Goal: Task Accomplishment & Management: Complete application form

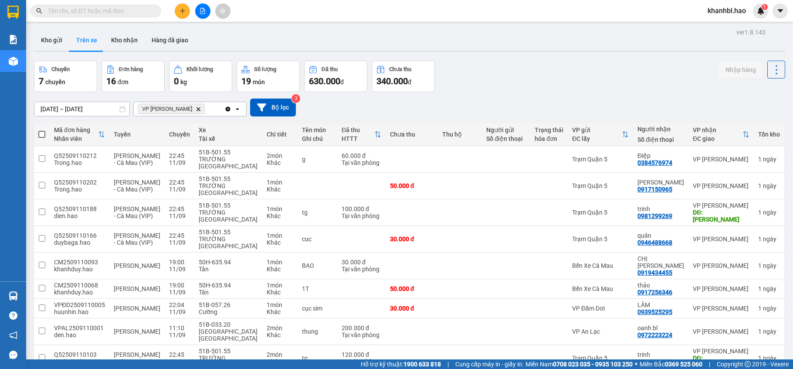
click at [84, 39] on button "Trên xe" at bounding box center [86, 40] width 35 height 21
drag, startPoint x: 84, startPoint y: 39, endPoint x: 92, endPoint y: 41, distance: 9.0
click at [84, 39] on button "Trên xe" at bounding box center [86, 40] width 35 height 21
click at [486, 187] on div at bounding box center [506, 185] width 40 height 7
checkbox input "true"
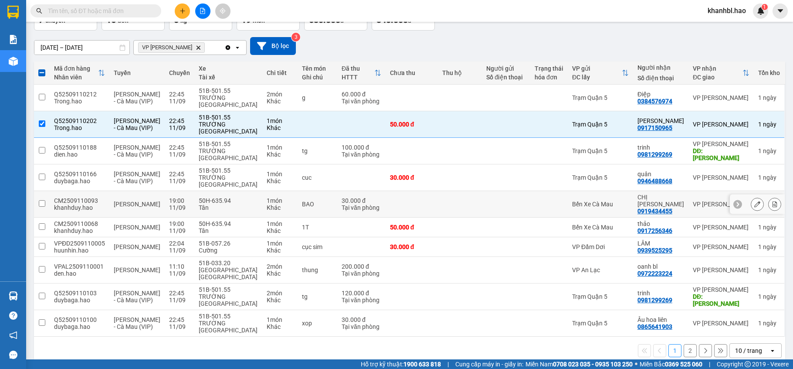
scroll to position [63, 0]
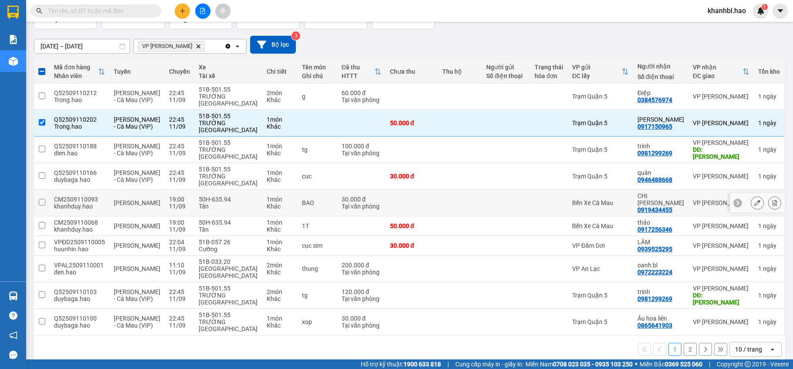
click at [474, 201] on td at bounding box center [460, 203] width 44 height 27
checkbox input "true"
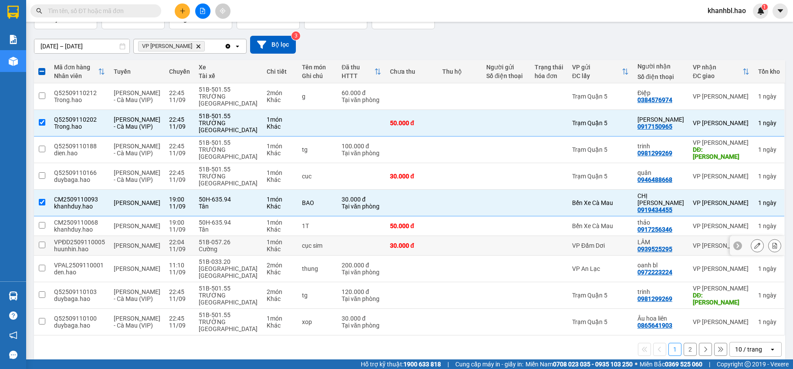
click at [422, 236] on td "30.000 đ" at bounding box center [412, 246] width 53 height 20
checkbox input "true"
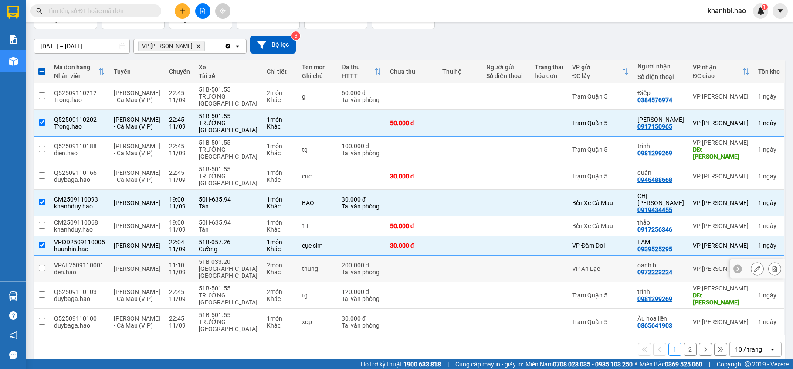
click at [470, 267] on td at bounding box center [460, 268] width 44 height 27
checkbox input "true"
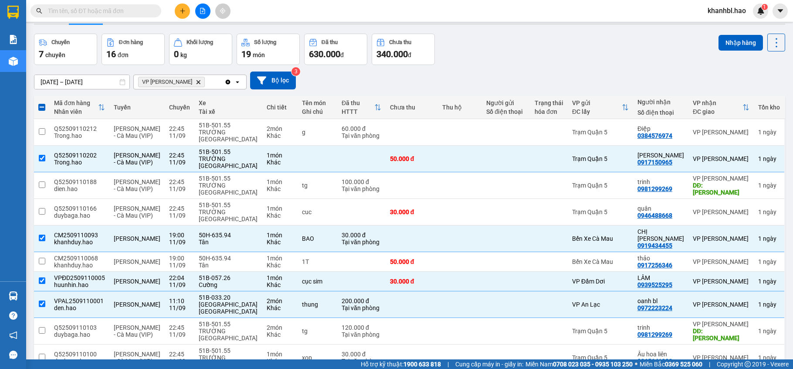
scroll to position [0, 0]
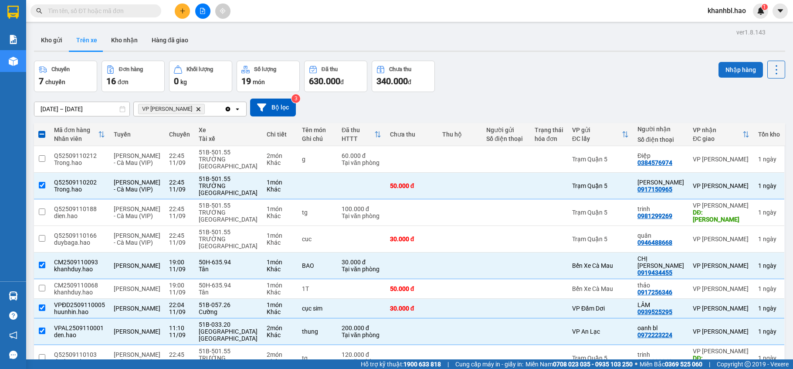
click at [730, 70] on button "Nhập hàng" at bounding box center [740, 70] width 44 height 16
checkbox input "false"
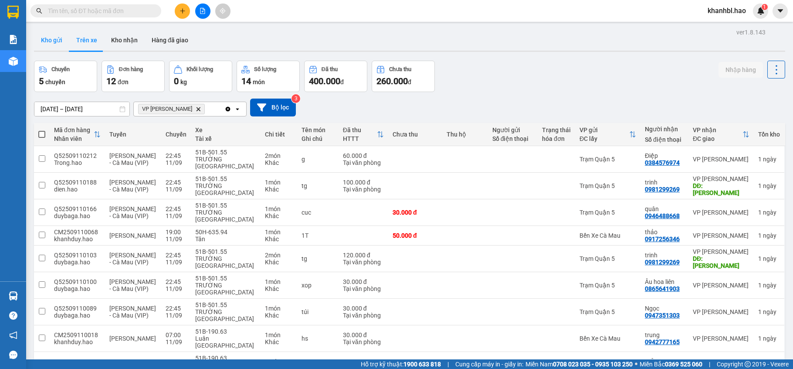
click at [56, 37] on button "Kho gửi" at bounding box center [51, 40] width 35 height 21
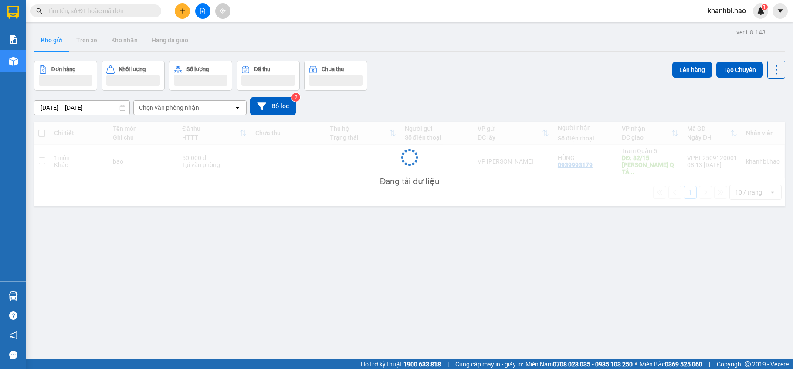
click at [56, 37] on button "Kho gửi" at bounding box center [51, 40] width 35 height 21
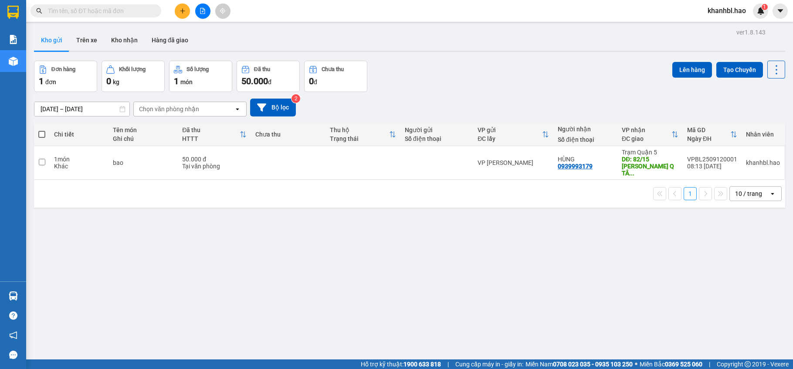
click at [56, 37] on button "Kho gửi" at bounding box center [51, 40] width 35 height 21
click at [713, 161] on icon at bounding box center [716, 162] width 6 height 6
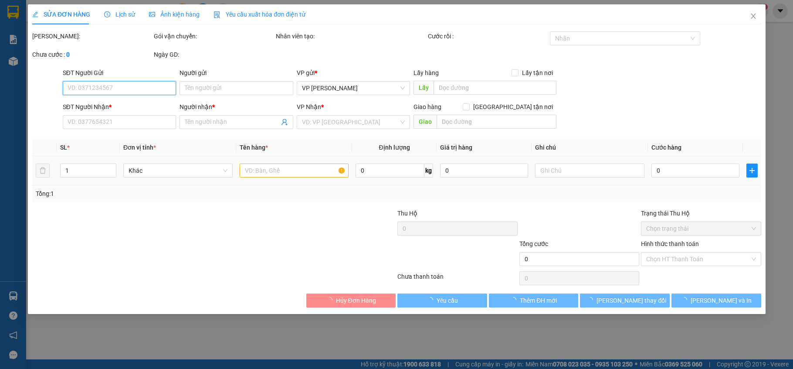
type input "0939993179"
type input "HÙNG"
type input "82/15 [PERSON_NAME] Q TÂN BÌNH"
type input "50.000"
type input "0"
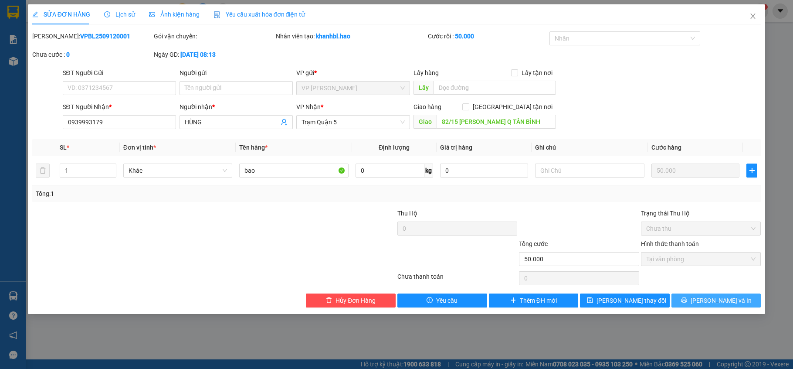
click at [701, 305] on button "[PERSON_NAME] và In" at bounding box center [716, 300] width 90 height 14
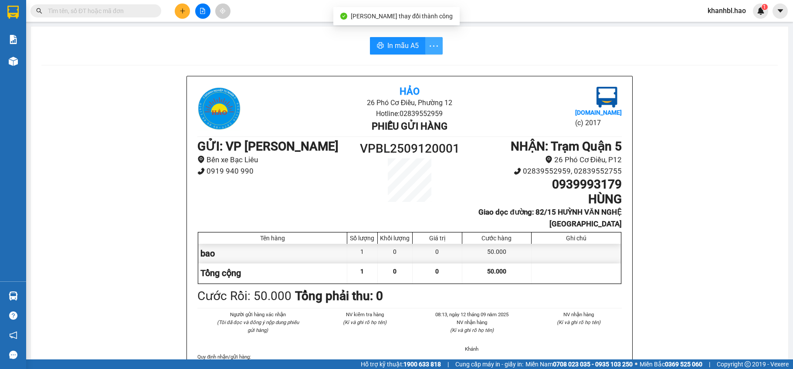
click at [431, 47] on icon "more" at bounding box center [433, 46] width 11 height 11
click at [412, 67] on div "In mẫu A5 Hảo 26 Phó Cơ Điều, Phường 12 Hotline: 02839552959 Phiếu gửi hàng [DO…" at bounding box center [409, 375] width 757 height 696
click at [407, 44] on span "In mẫu A5" at bounding box center [402, 45] width 31 height 11
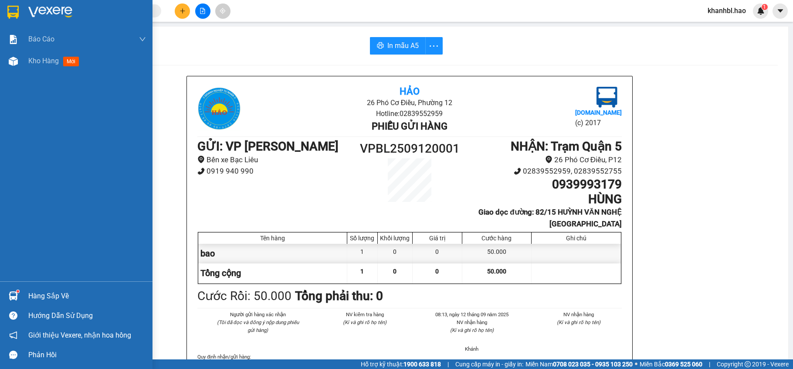
click at [11, 9] on img at bounding box center [12, 12] width 11 height 13
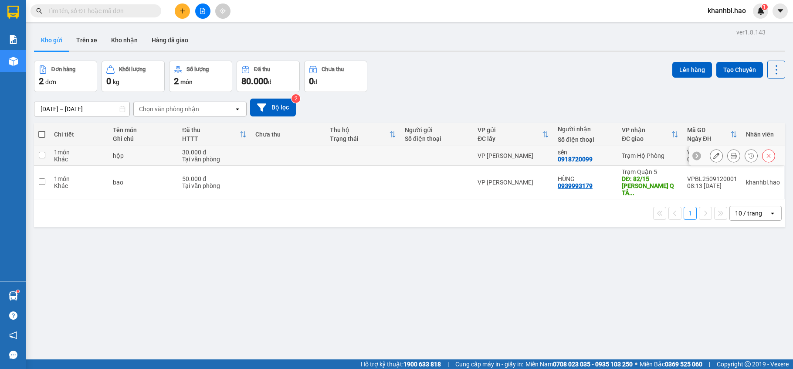
click at [710, 152] on div at bounding box center [716, 155] width 13 height 13
click at [713, 156] on icon at bounding box center [716, 155] width 6 height 6
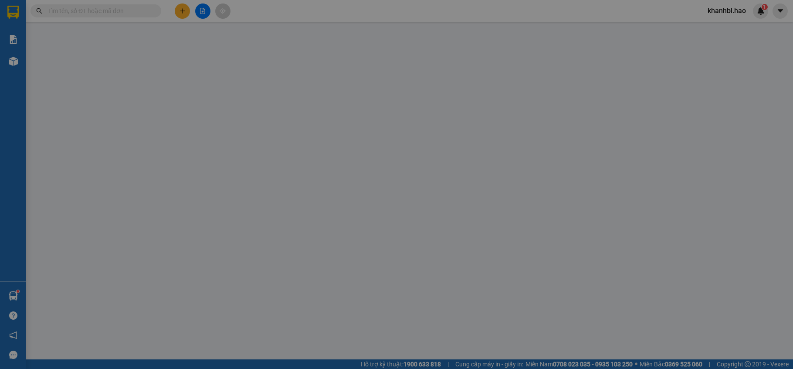
type input "0918720099"
type input "sến"
type input "30.000"
type input "0"
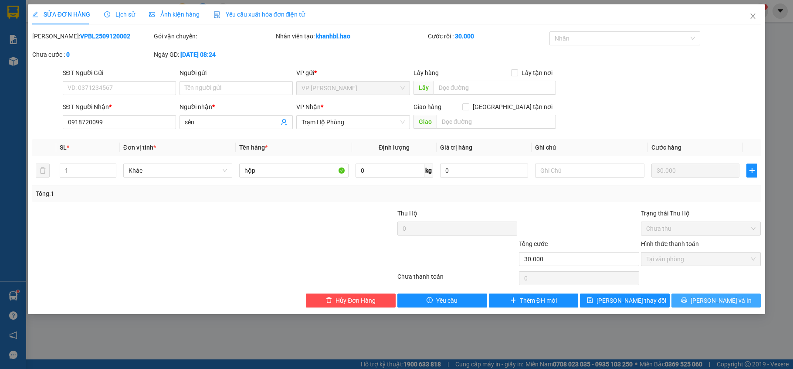
click at [715, 299] on span "[PERSON_NAME] và In" at bounding box center [721, 300] width 61 height 10
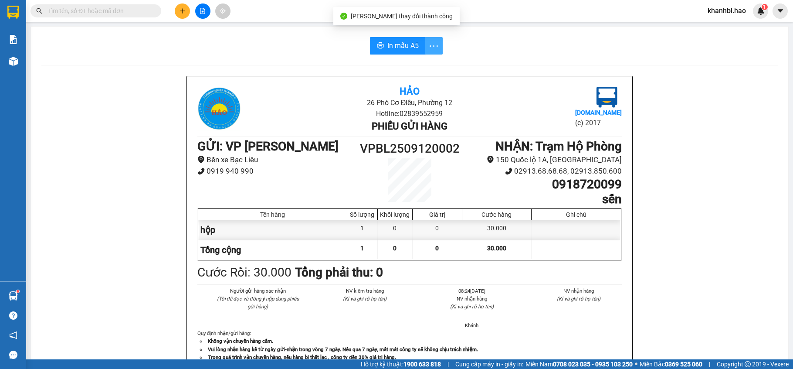
click at [431, 46] on icon "more" at bounding box center [433, 46] width 11 height 11
click at [417, 62] on div "In mẫu A5 theo số lượng (1)" at bounding box center [395, 65] width 75 height 10
click at [400, 42] on span "In mẫu A5" at bounding box center [402, 45] width 31 height 11
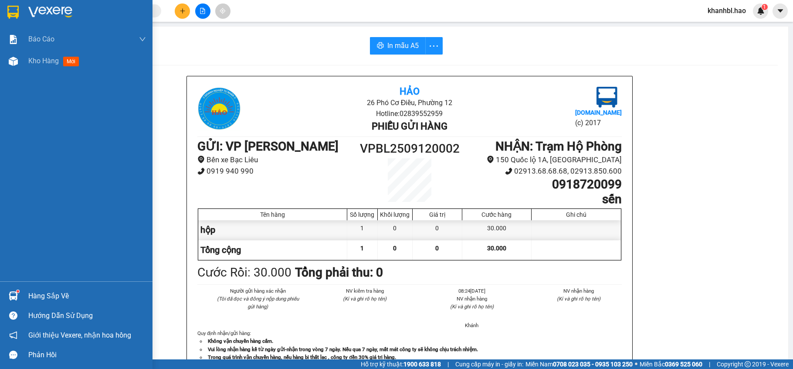
click at [13, 9] on img at bounding box center [12, 12] width 11 height 13
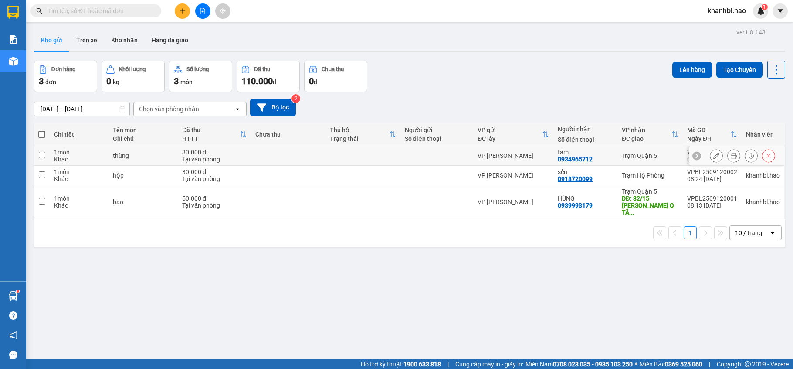
click at [713, 156] on icon at bounding box center [716, 155] width 6 height 6
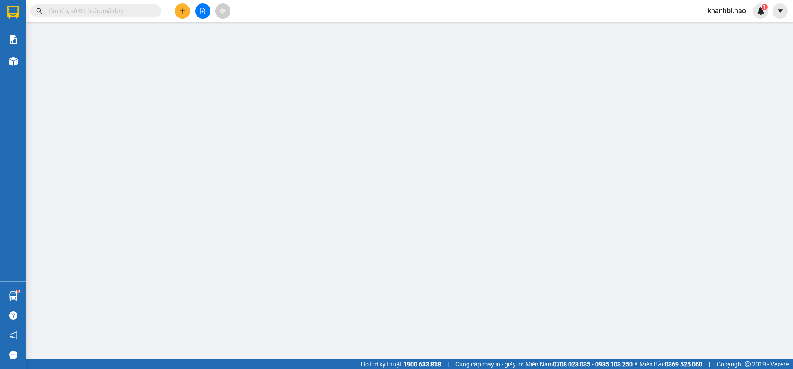
type input "0934965712"
type input "tâm"
type input "30.000"
type input "0"
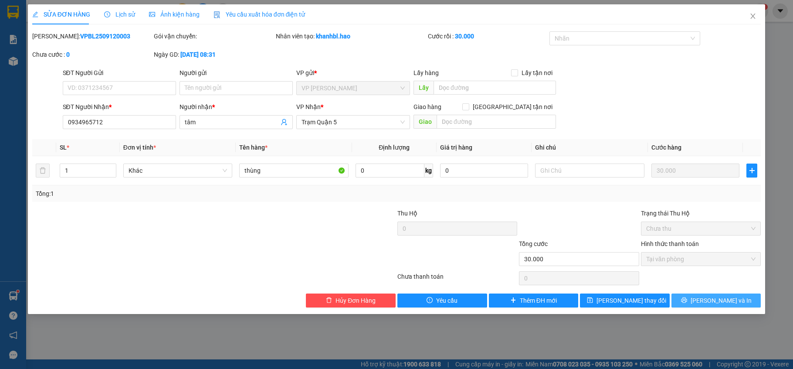
click at [694, 304] on button "[PERSON_NAME] và In" at bounding box center [716, 300] width 90 height 14
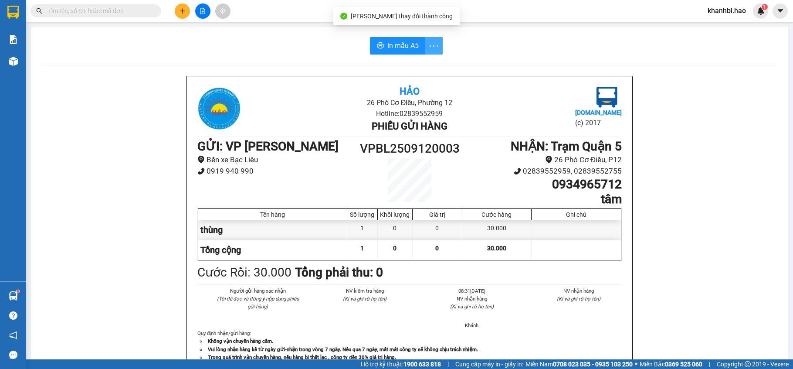
click at [430, 46] on icon "more" at bounding box center [433, 46] width 11 height 11
drag, startPoint x: 424, startPoint y: 65, endPoint x: 405, endPoint y: 54, distance: 22.4
click at [423, 64] on div "In mẫu A5 theo số lượng (1)" at bounding box center [395, 65] width 75 height 10
click at [396, 47] on span "In mẫu A5" at bounding box center [402, 45] width 31 height 11
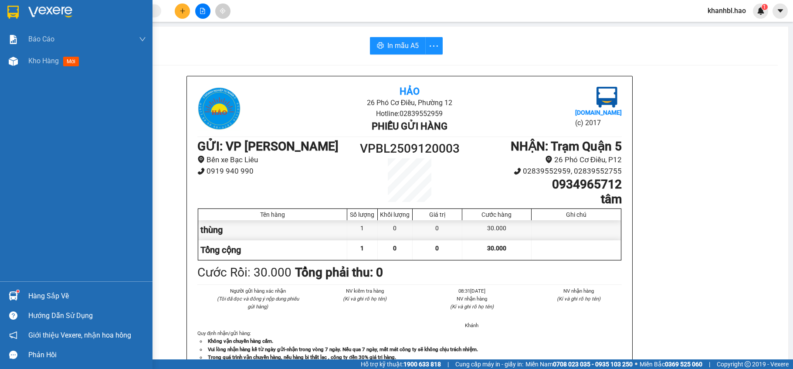
click at [9, 18] on img at bounding box center [12, 12] width 11 height 13
click at [9, 15] on img at bounding box center [12, 12] width 11 height 13
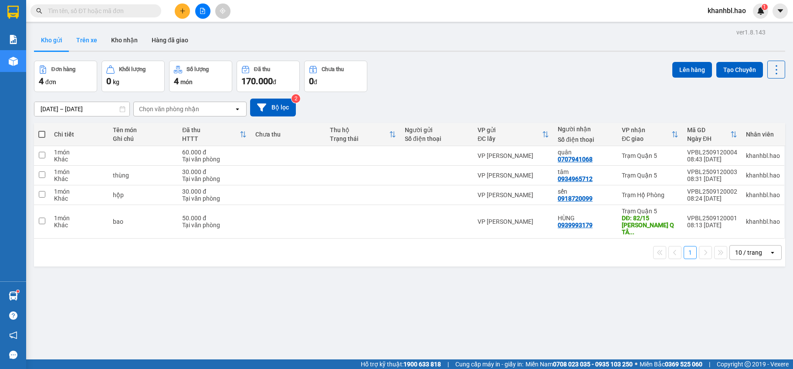
click at [82, 41] on button "Trên xe" at bounding box center [86, 40] width 35 height 21
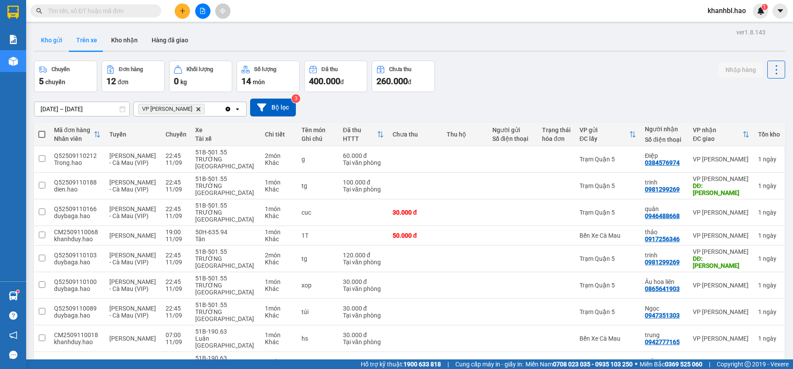
click at [49, 42] on button "Kho gửi" at bounding box center [51, 40] width 35 height 21
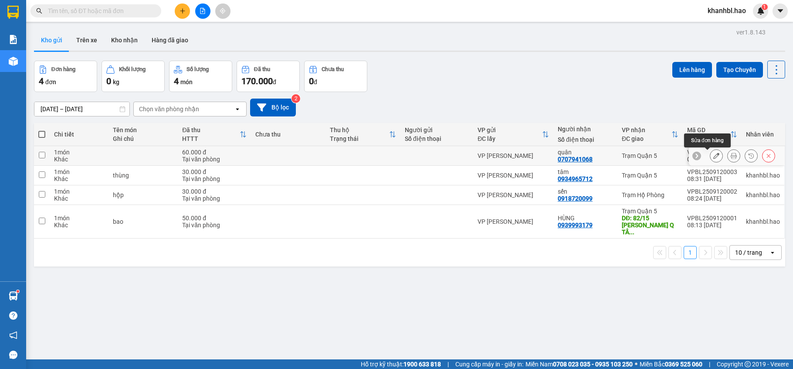
click at [710, 152] on button at bounding box center [716, 155] width 12 height 15
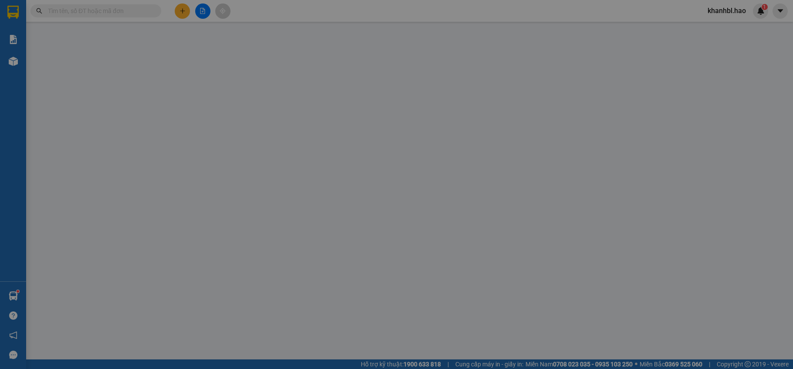
type input "0707941068"
type input "quân"
type input "60.000"
type input "0"
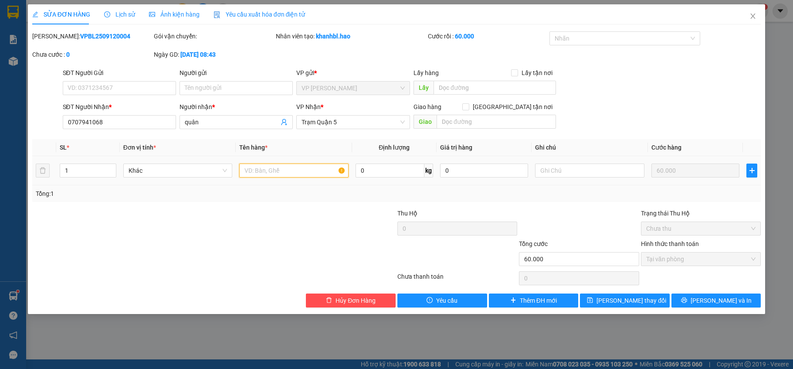
click at [272, 172] on input "text" at bounding box center [293, 170] width 109 height 14
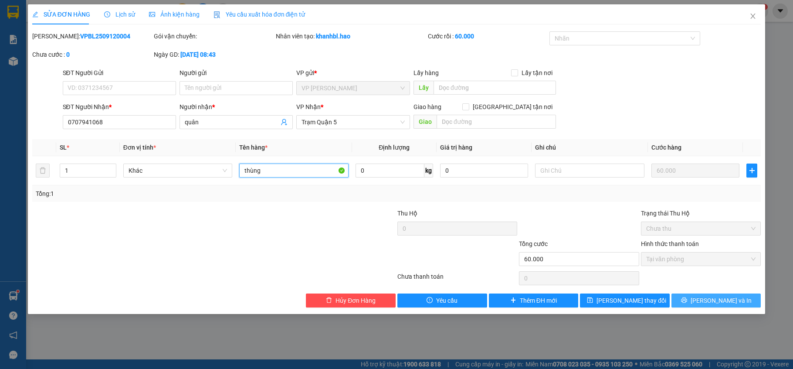
type input "thùng"
click at [731, 299] on span "[PERSON_NAME] và In" at bounding box center [721, 300] width 61 height 10
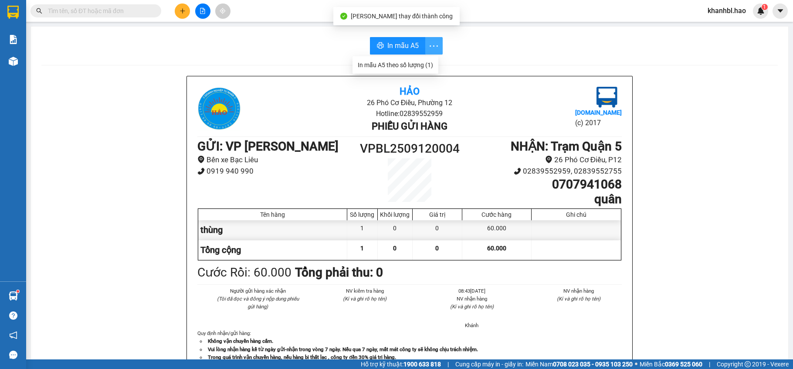
click at [431, 44] on icon "more" at bounding box center [433, 46] width 11 height 11
click at [406, 65] on div "In mẫu A5 theo số lượng (1)" at bounding box center [395, 65] width 75 height 10
click at [399, 45] on span "In mẫu A5" at bounding box center [402, 45] width 31 height 11
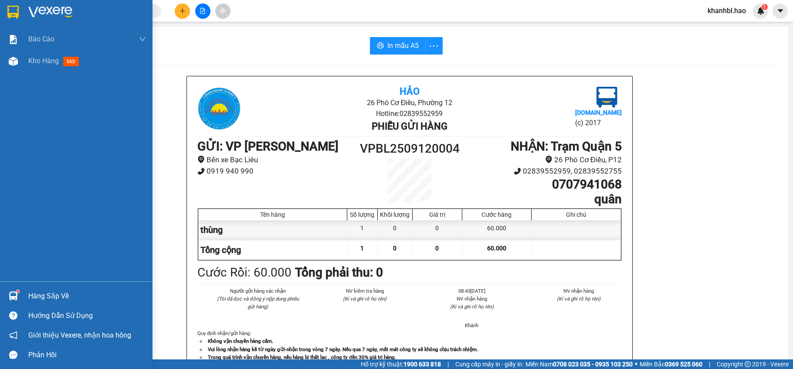
click at [15, 4] on div at bounding box center [13, 11] width 15 height 15
click at [14, 4] on div at bounding box center [13, 11] width 15 height 15
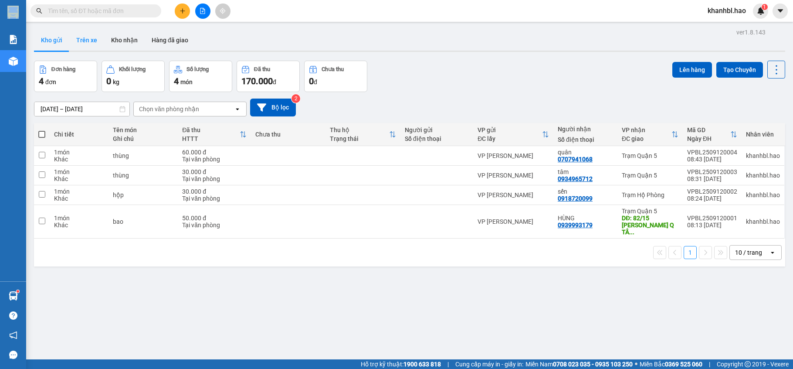
click at [91, 37] on button "Trên xe" at bounding box center [86, 40] width 35 height 21
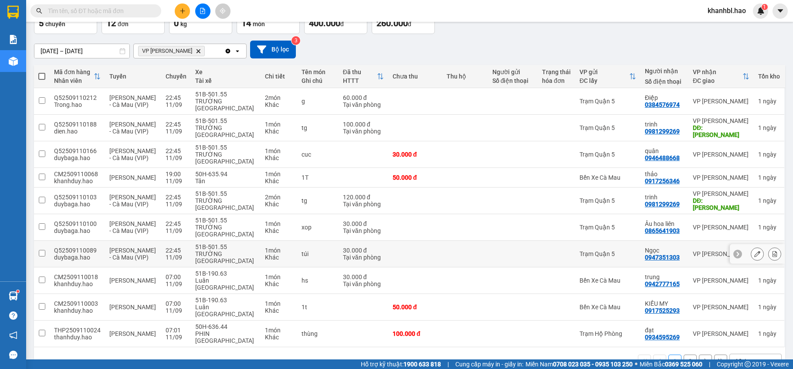
scroll to position [63, 0]
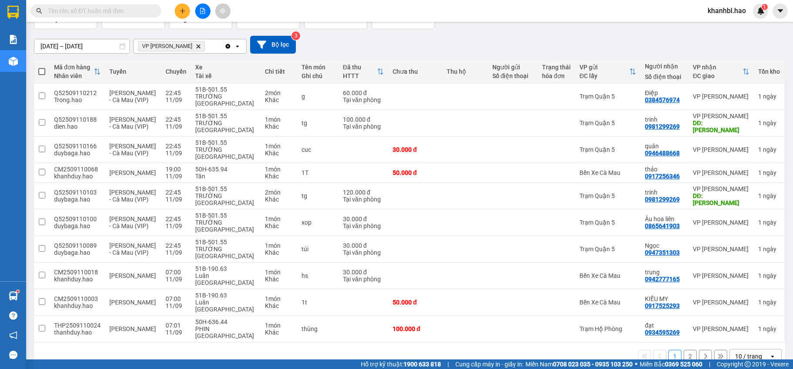
click at [685, 349] on button "2" at bounding box center [690, 355] width 13 height 13
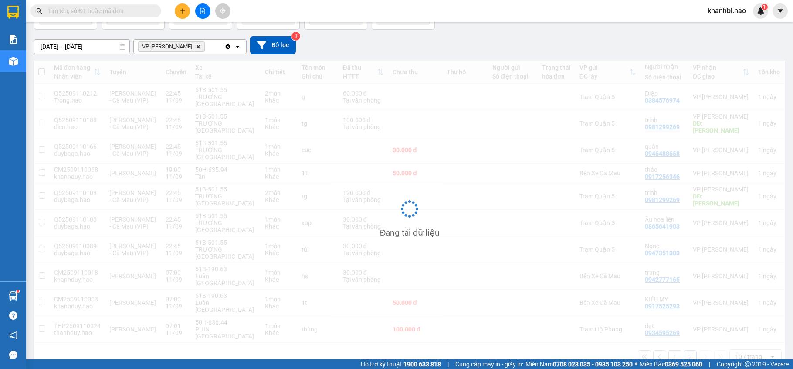
scroll to position [40, 0]
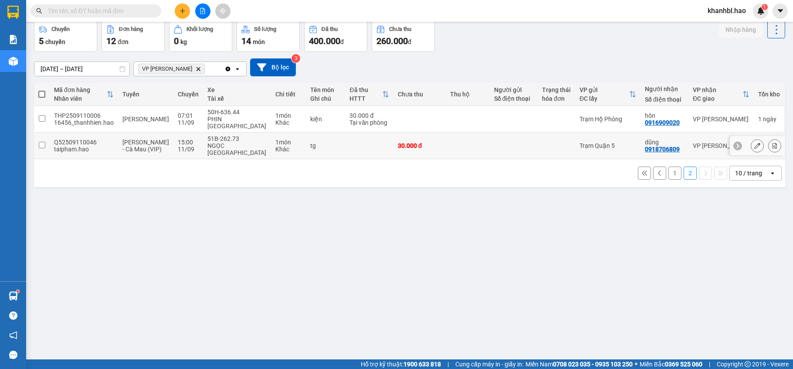
click at [393, 135] on td "30.000 đ" at bounding box center [419, 145] width 52 height 27
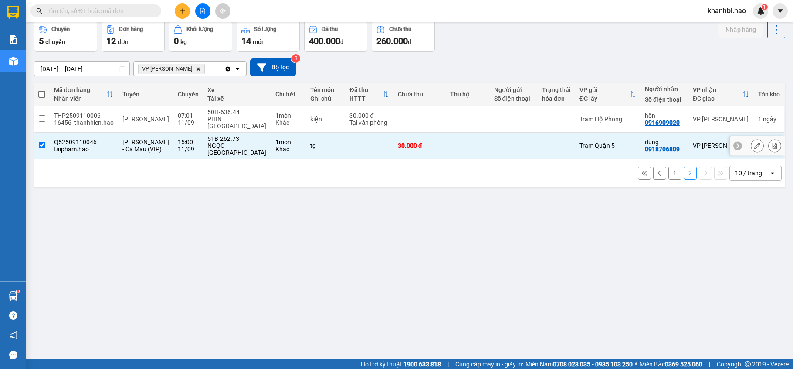
checkbox input "true"
click at [754, 142] on icon at bounding box center [757, 145] width 6 height 6
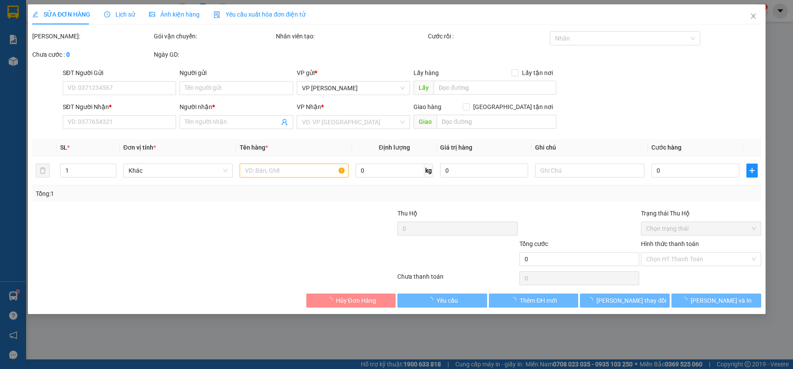
type input "0918706809"
type input "dũng"
type input "30.000"
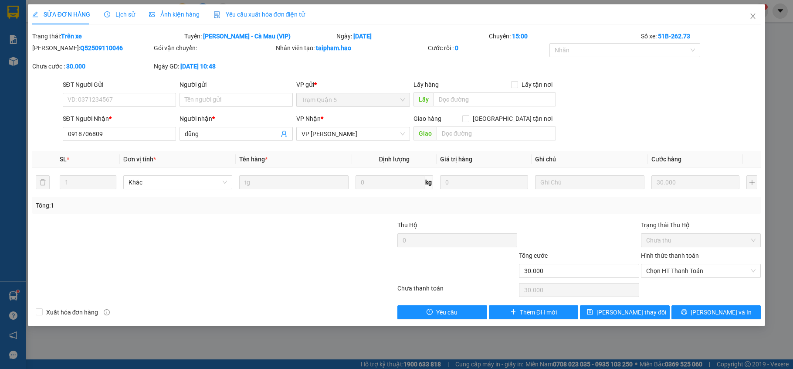
click at [168, 10] on div "Ảnh kiện hàng" at bounding box center [174, 15] width 51 height 10
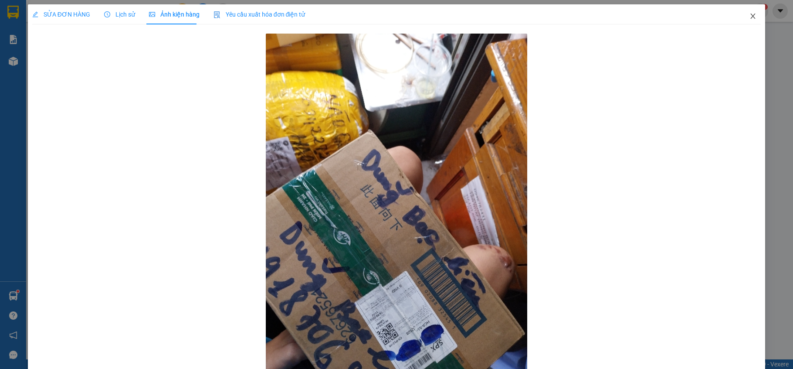
drag, startPoint x: 743, startPoint y: 16, endPoint x: 671, endPoint y: 20, distance: 72.4
click at [749, 16] on icon "close" at bounding box center [752, 16] width 7 height 7
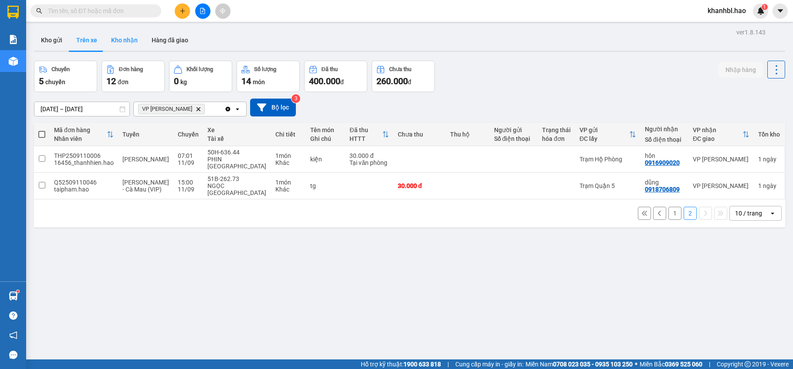
click at [124, 37] on button "Kho nhận" at bounding box center [124, 40] width 41 height 21
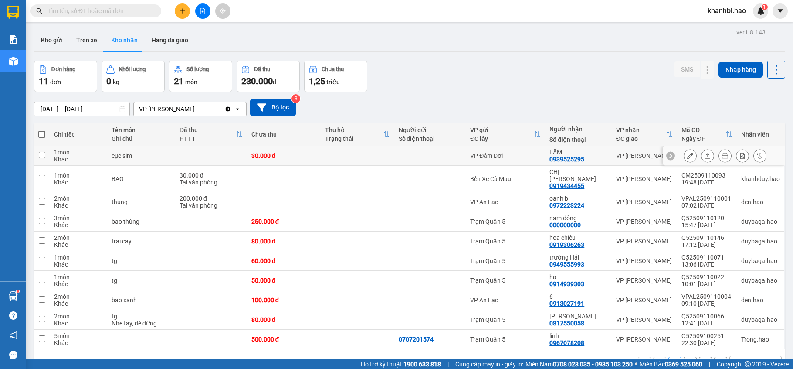
click at [687, 156] on icon at bounding box center [690, 155] width 6 height 6
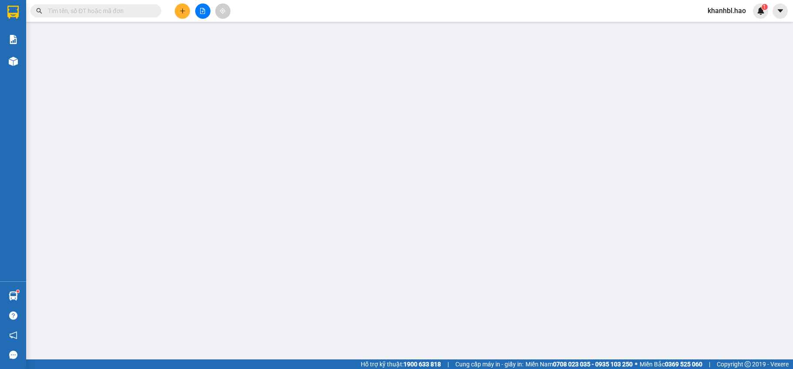
type input "0939525295"
type input "LÂM"
type input "30.000"
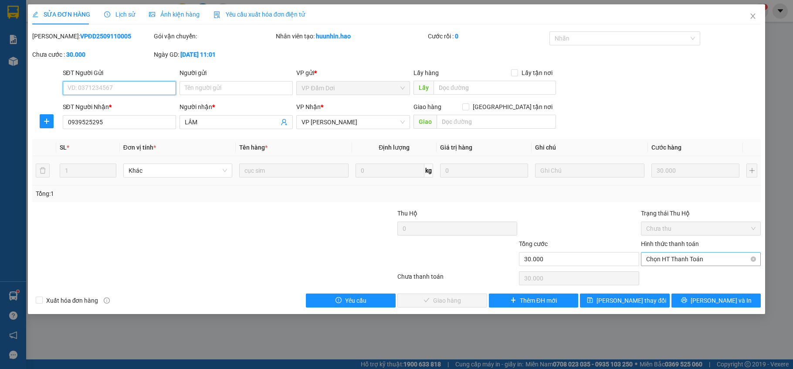
click at [717, 260] on span "Chọn HT Thanh Toán" at bounding box center [700, 258] width 109 height 13
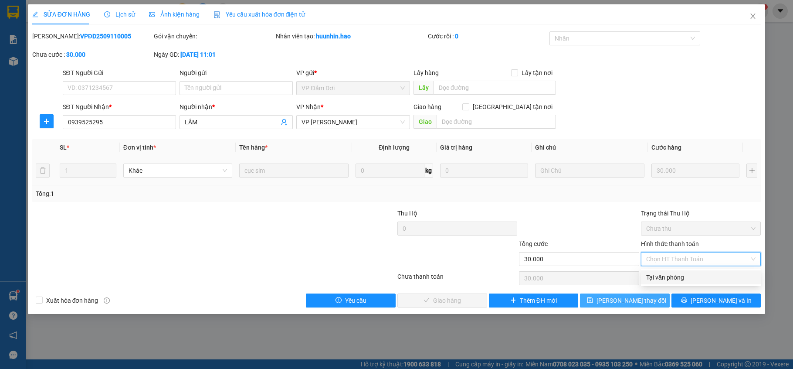
drag, startPoint x: 698, startPoint y: 276, endPoint x: 611, endPoint y: 301, distance: 90.3
click at [692, 278] on div "Tại văn phòng" at bounding box center [700, 277] width 109 height 10
type input "0"
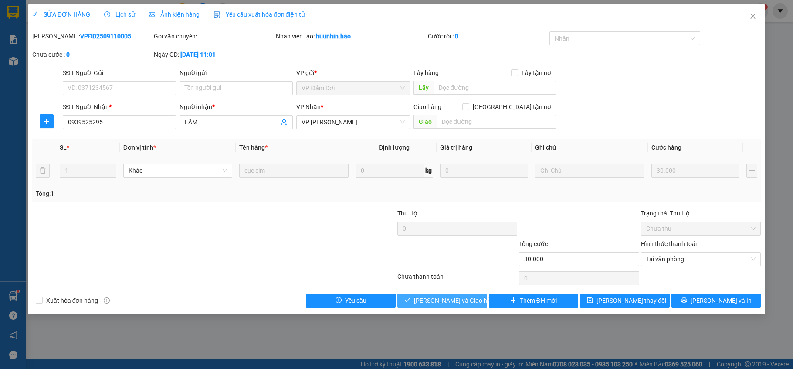
drag, startPoint x: 473, startPoint y: 301, endPoint x: 483, endPoint y: 279, distance: 23.6
click at [473, 301] on button "[PERSON_NAME] và Giao hàng" at bounding box center [442, 300] width 90 height 14
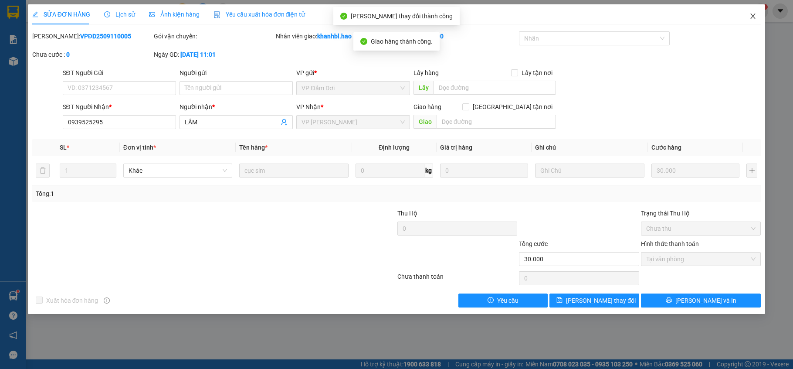
click at [752, 14] on icon "close" at bounding box center [752, 16] width 7 height 7
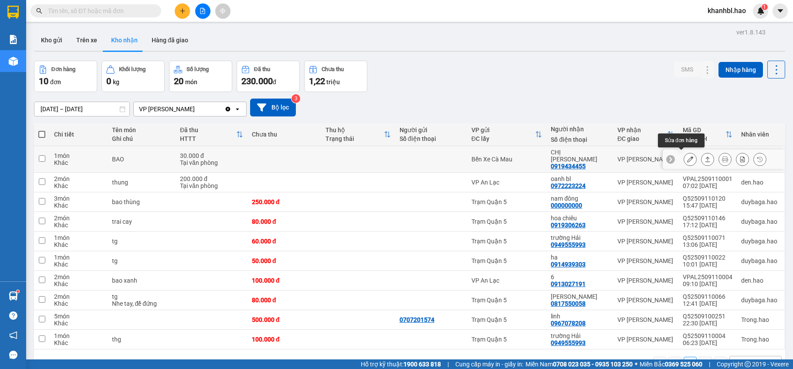
click at [687, 158] on icon at bounding box center [690, 159] width 6 height 6
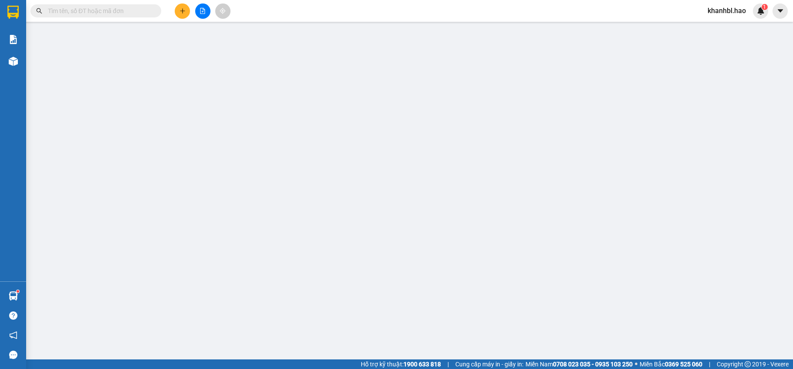
type input "0919434455"
type input "CHỊ [PERSON_NAME]"
type input "30.000"
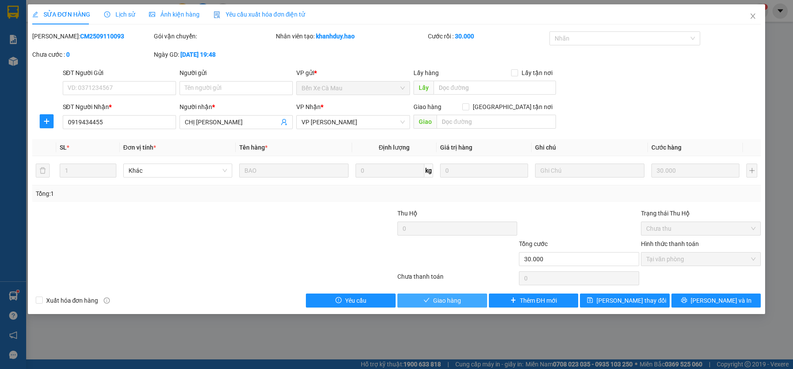
click at [445, 301] on span "Giao hàng" at bounding box center [447, 300] width 28 height 10
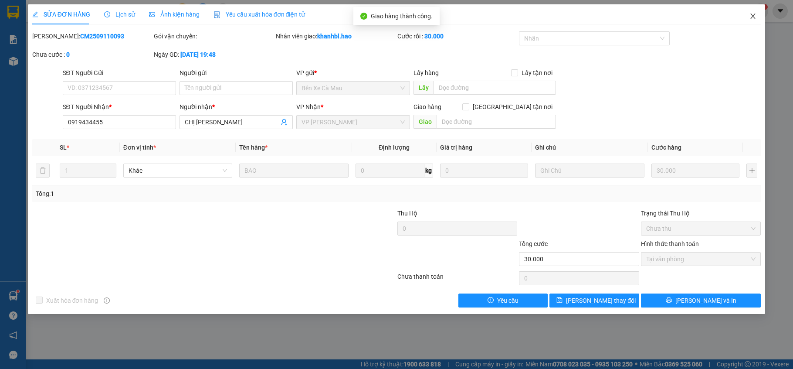
click at [755, 16] on icon "close" at bounding box center [752, 16] width 7 height 7
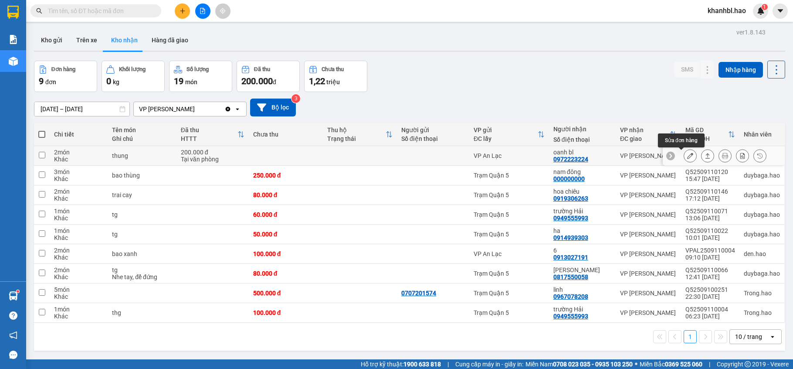
click at [687, 155] on icon at bounding box center [690, 155] width 6 height 6
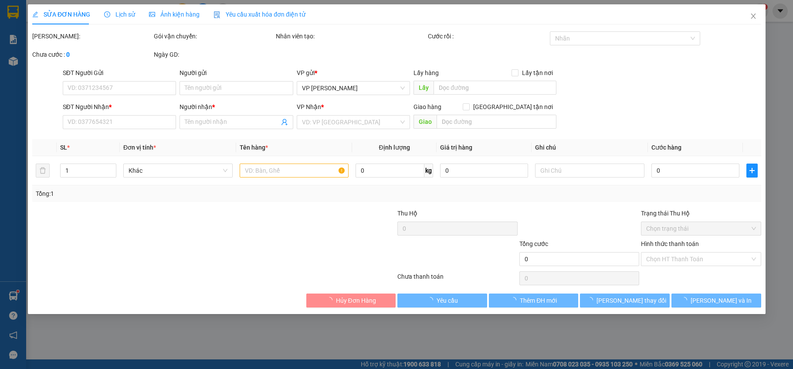
type input "0972223224"
type input "oanh bl"
type input "200.000"
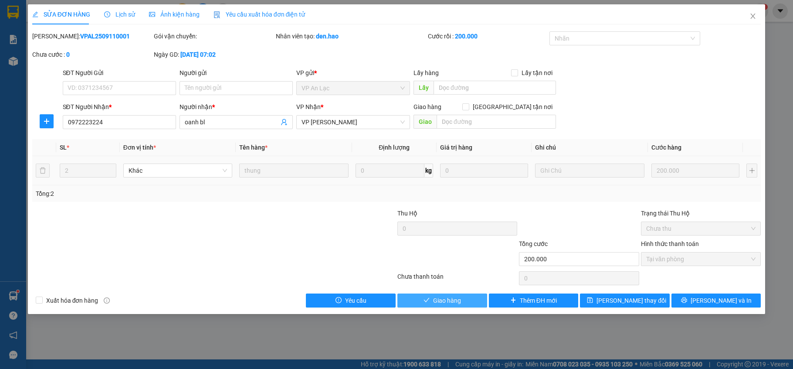
click at [437, 298] on span "Giao hàng" at bounding box center [447, 300] width 28 height 10
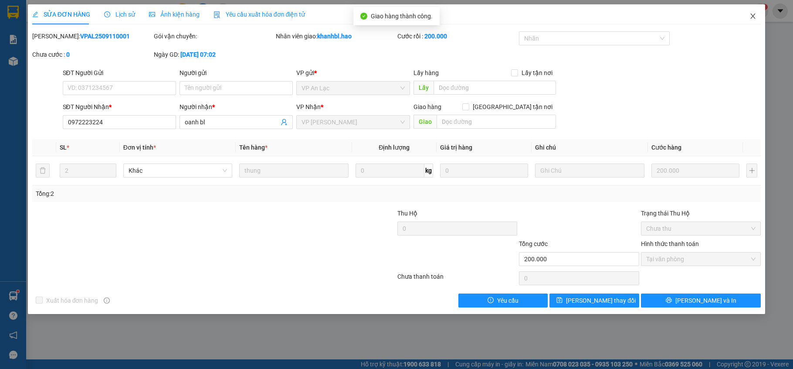
click at [754, 13] on icon "close" at bounding box center [752, 16] width 7 height 7
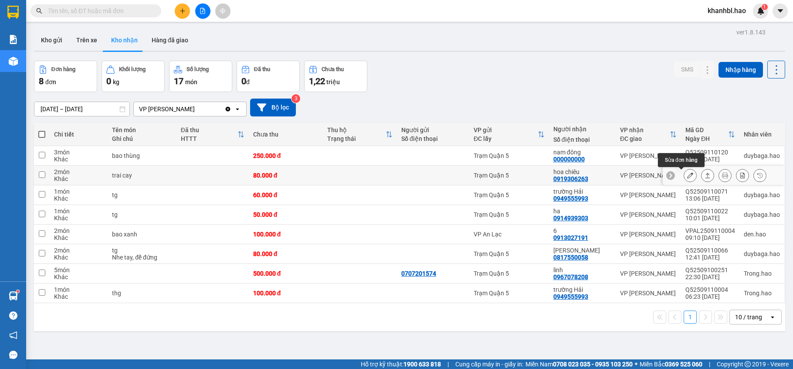
click at [687, 176] on icon at bounding box center [690, 175] width 6 height 6
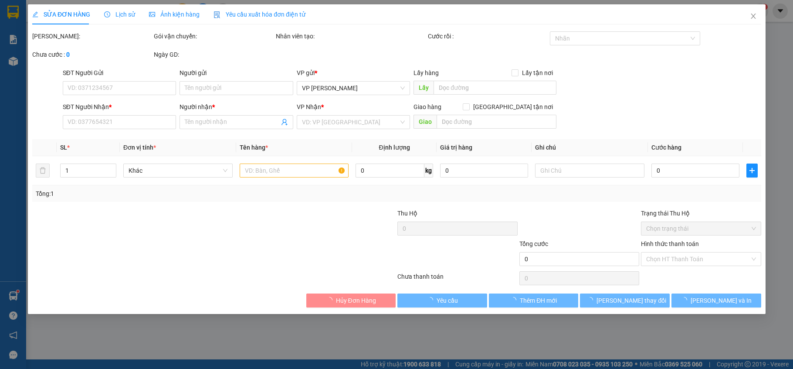
type input "0919306263"
type input "hoa chiêu"
type input "80.000"
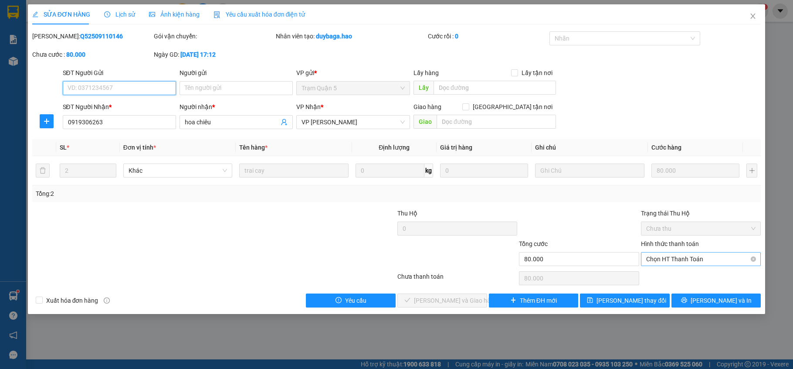
click at [701, 257] on span "Chọn HT Thanh Toán" at bounding box center [700, 258] width 109 height 13
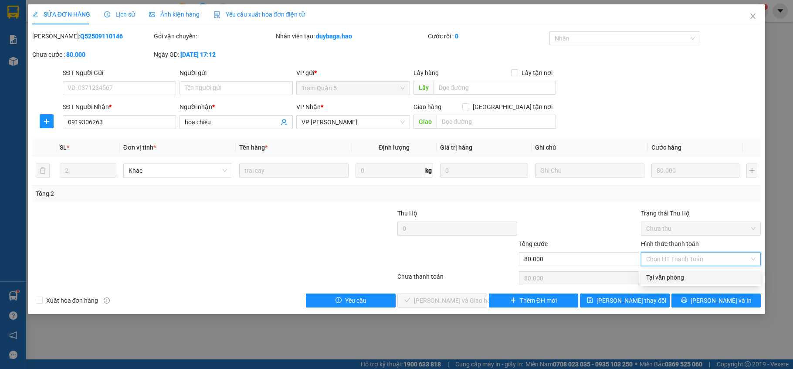
drag, startPoint x: 673, startPoint y: 275, endPoint x: 606, endPoint y: 298, distance: 70.0
click at [671, 276] on div "Tại văn phòng" at bounding box center [700, 277] width 109 height 10
type input "0"
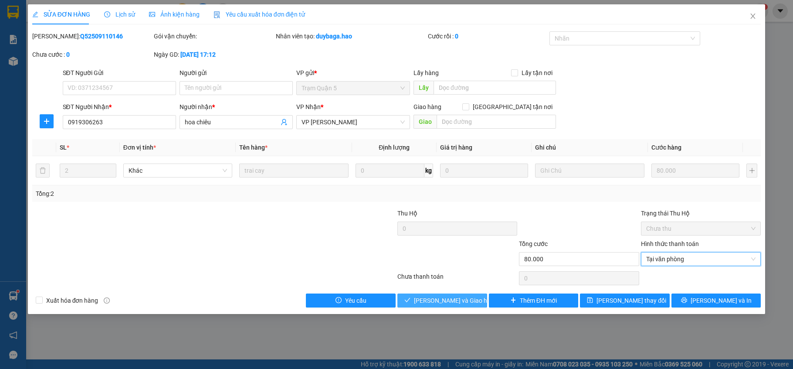
click at [456, 295] on button "[PERSON_NAME] và Giao hàng" at bounding box center [442, 300] width 90 height 14
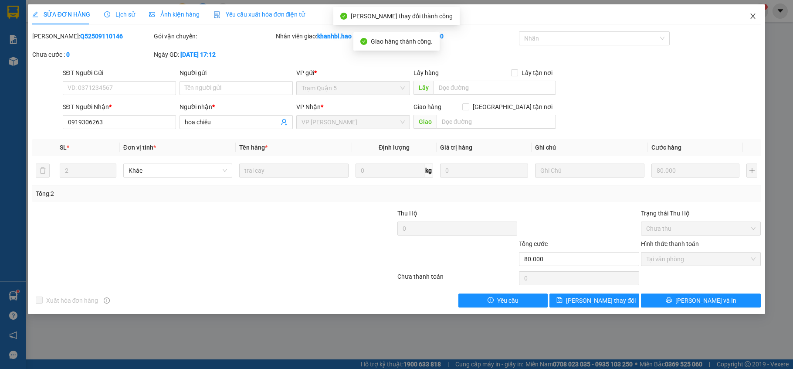
click at [752, 16] on icon "close" at bounding box center [752, 16] width 7 height 7
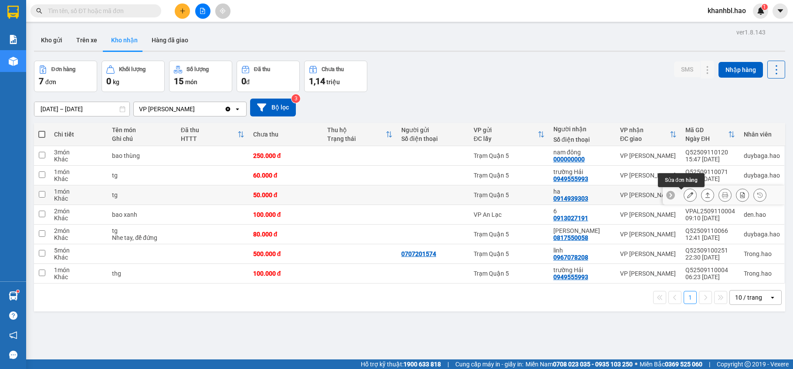
click at [687, 195] on icon at bounding box center [690, 195] width 6 height 6
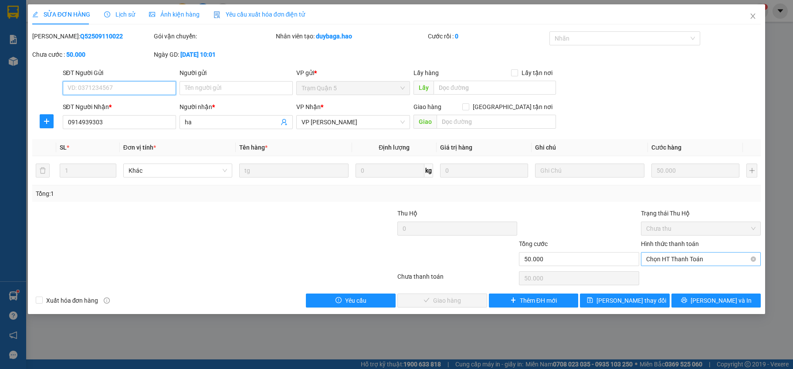
click at [670, 262] on span "Chọn HT Thanh Toán" at bounding box center [700, 258] width 109 height 13
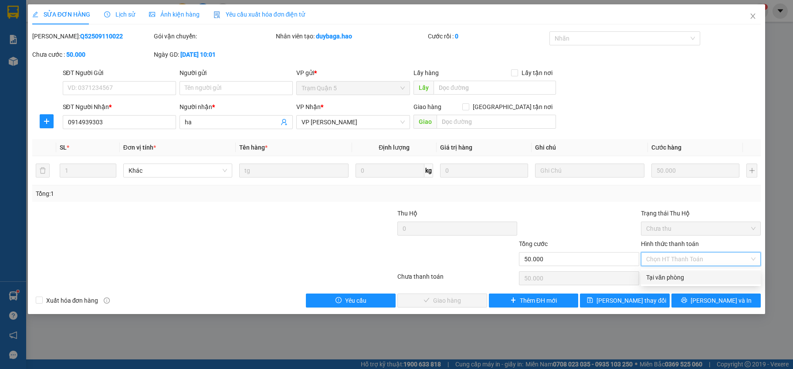
drag, startPoint x: 650, startPoint y: 277, endPoint x: 585, endPoint y: 283, distance: 66.0
click at [648, 279] on div "Tại văn phòng" at bounding box center [700, 277] width 109 height 10
type input "0"
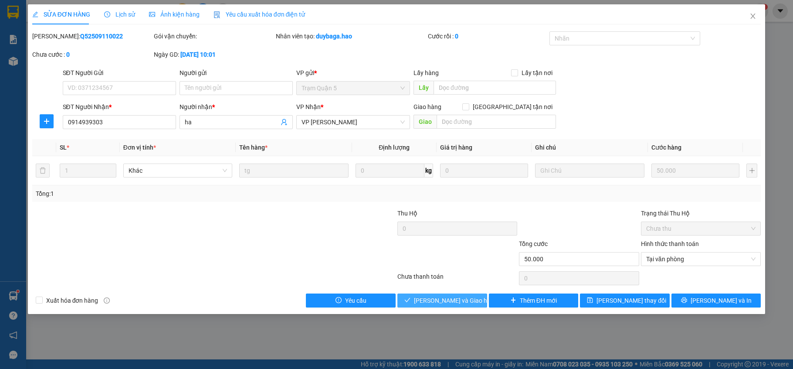
click at [464, 302] on span "[PERSON_NAME] và Giao hàng" at bounding box center [456, 300] width 84 height 10
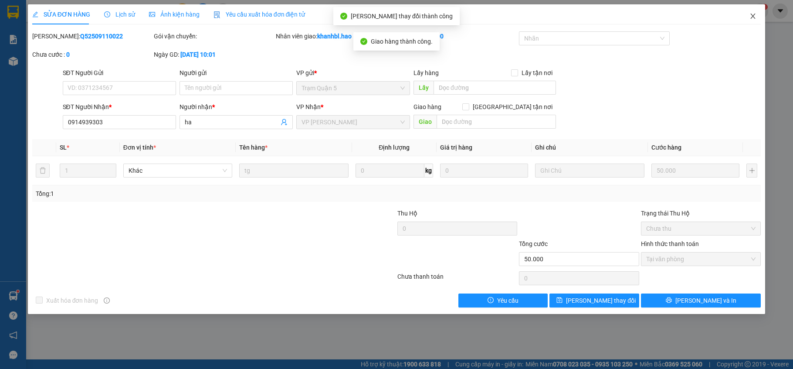
click at [755, 15] on icon "close" at bounding box center [753, 16] width 5 height 5
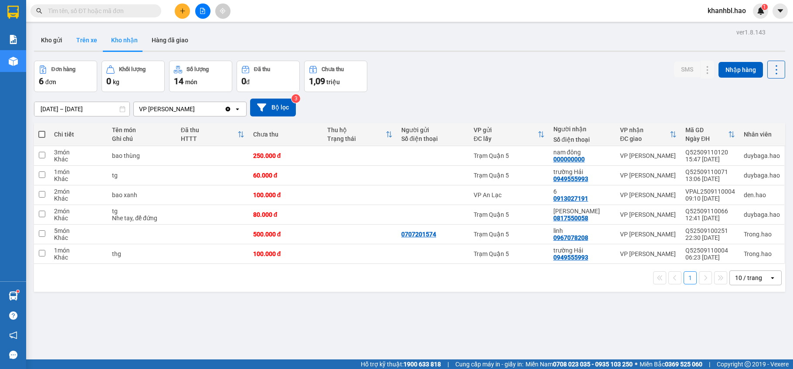
click at [86, 36] on button "Trên xe" at bounding box center [86, 40] width 35 height 21
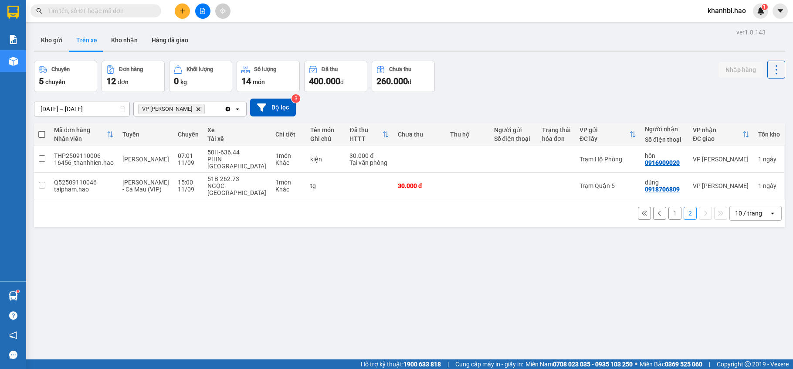
click at [668, 207] on button "1" at bounding box center [674, 213] width 13 height 13
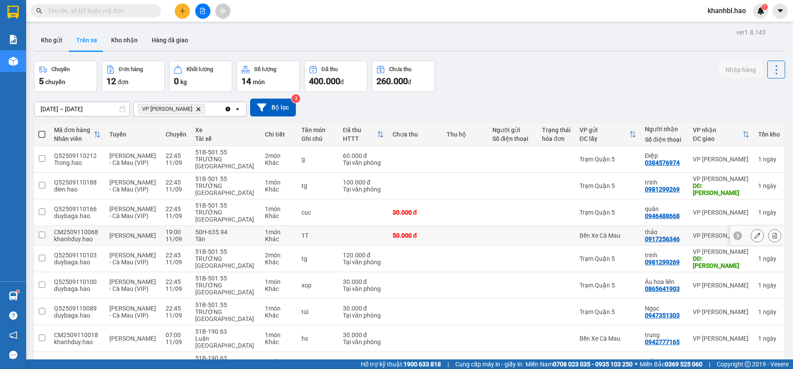
click at [506, 243] on td at bounding box center [513, 236] width 50 height 20
checkbox input "true"
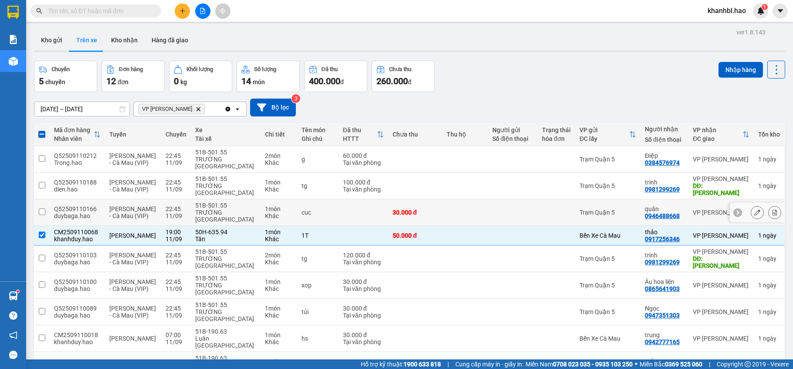
click at [522, 213] on div at bounding box center [512, 212] width 41 height 7
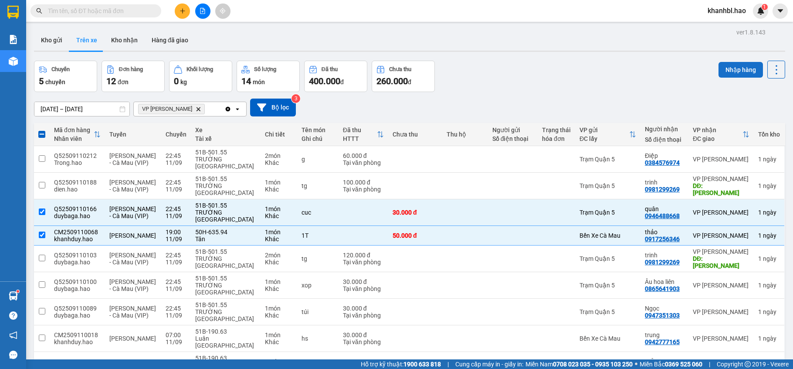
click at [728, 67] on button "Nhập hàng" at bounding box center [740, 70] width 44 height 16
checkbox input "false"
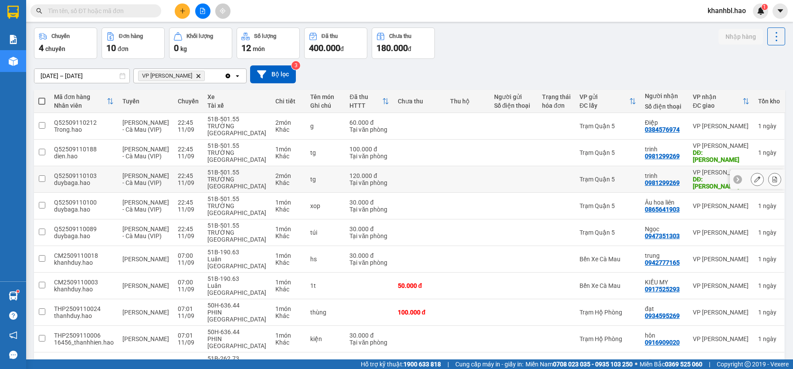
scroll to position [63, 0]
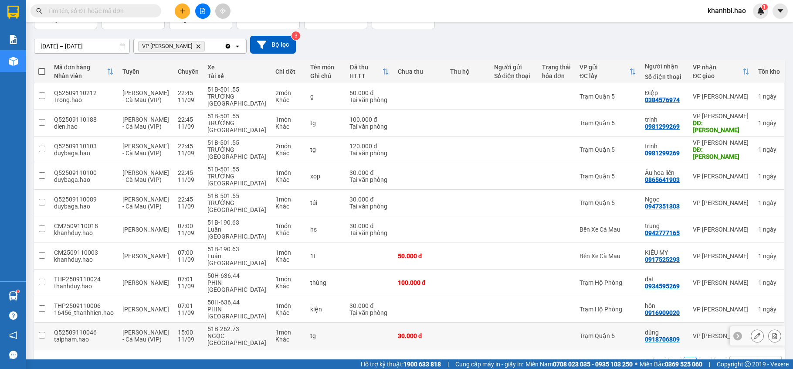
drag, startPoint x: 417, startPoint y: 308, endPoint x: 499, endPoint y: 274, distance: 88.8
click at [418, 332] on div "30.000 đ" at bounding box center [420, 335] width 44 height 7
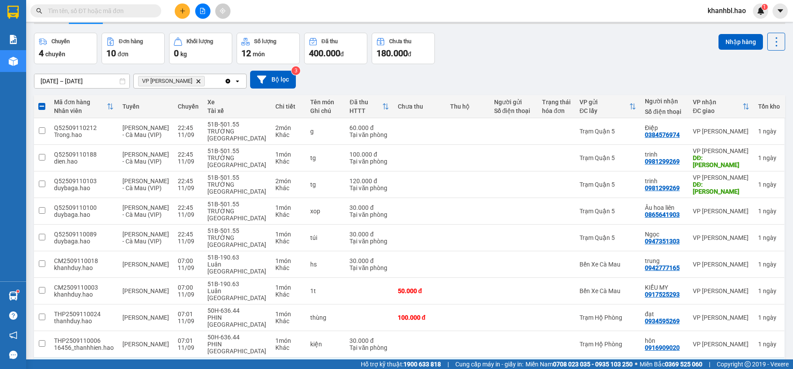
scroll to position [0, 0]
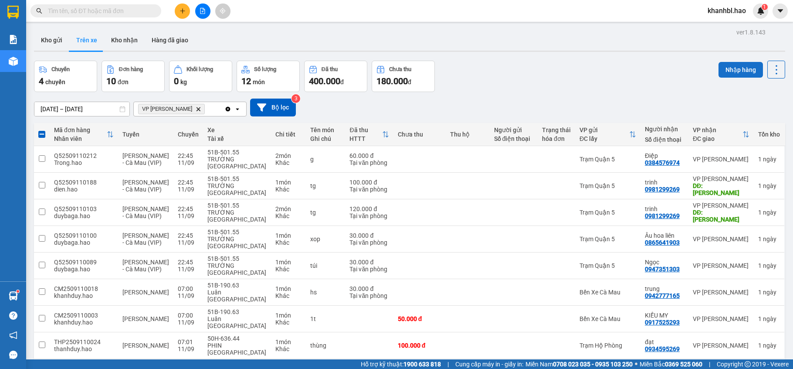
click at [738, 72] on button "Nhập hàng" at bounding box center [740, 70] width 44 height 16
checkbox input "false"
click at [121, 36] on button "Kho nhận" at bounding box center [124, 40] width 41 height 21
